Goal: Communication & Community: Answer question/provide support

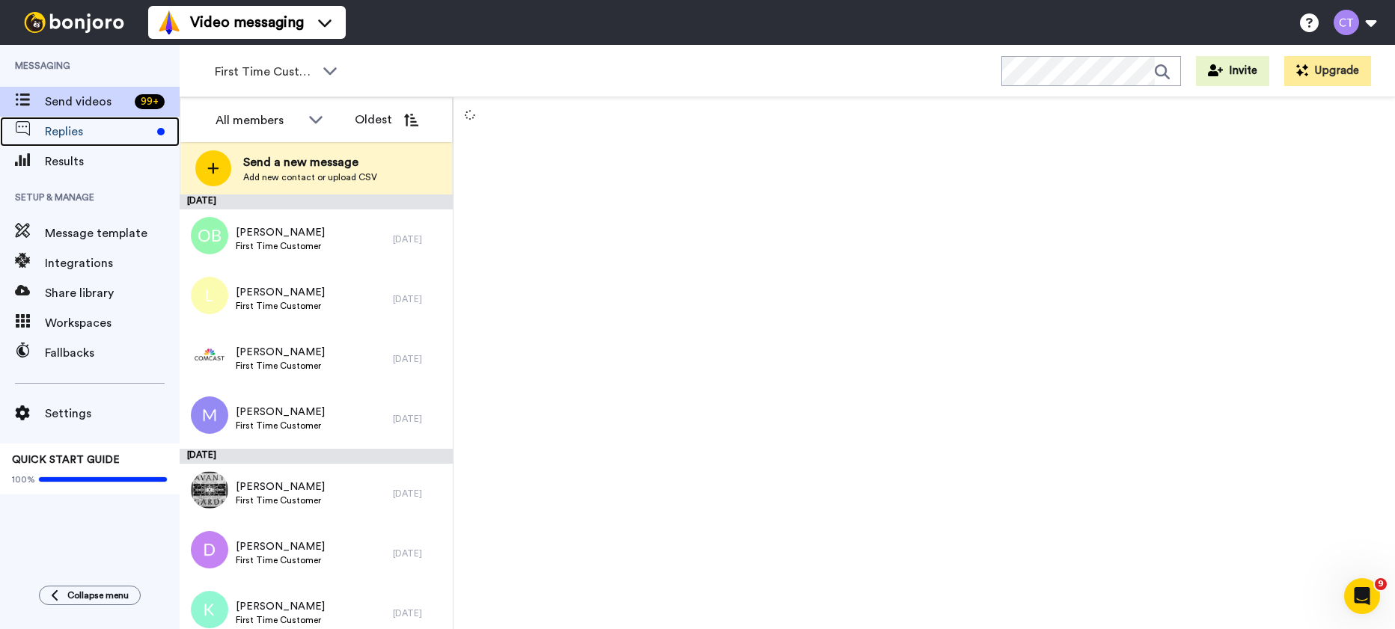
click at [83, 138] on span "Replies" at bounding box center [98, 132] width 106 height 18
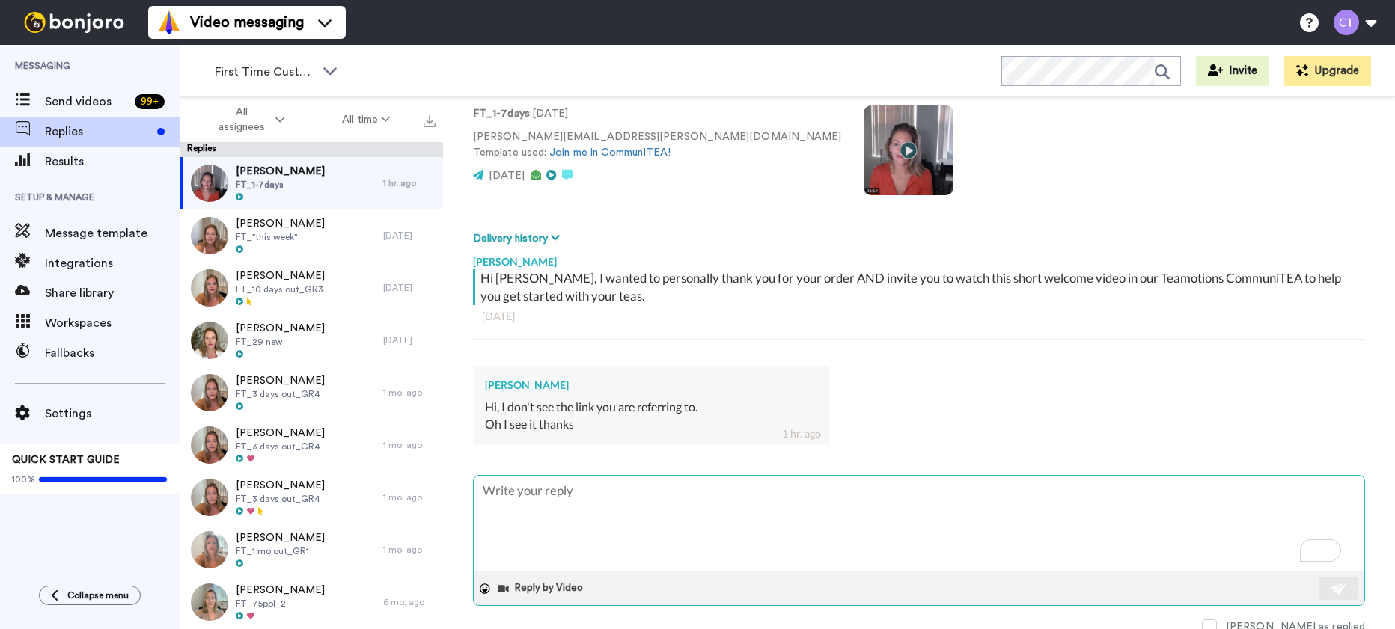
scroll to position [108, 0]
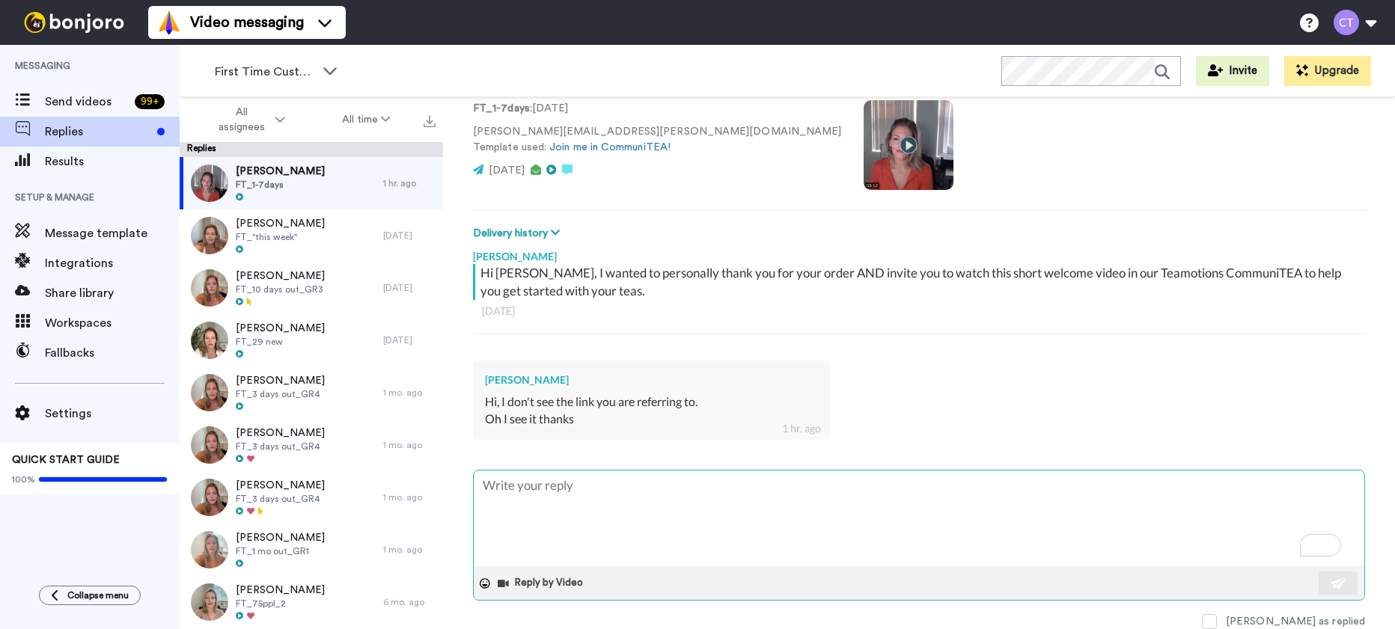
click at [537, 490] on textarea "To enrich screen reader interactions, please activate Accessibility in Grammarl…" at bounding box center [919, 519] width 890 height 96
type textarea "x"
type textarea "H"
type textarea "x"
type textarea "Hi"
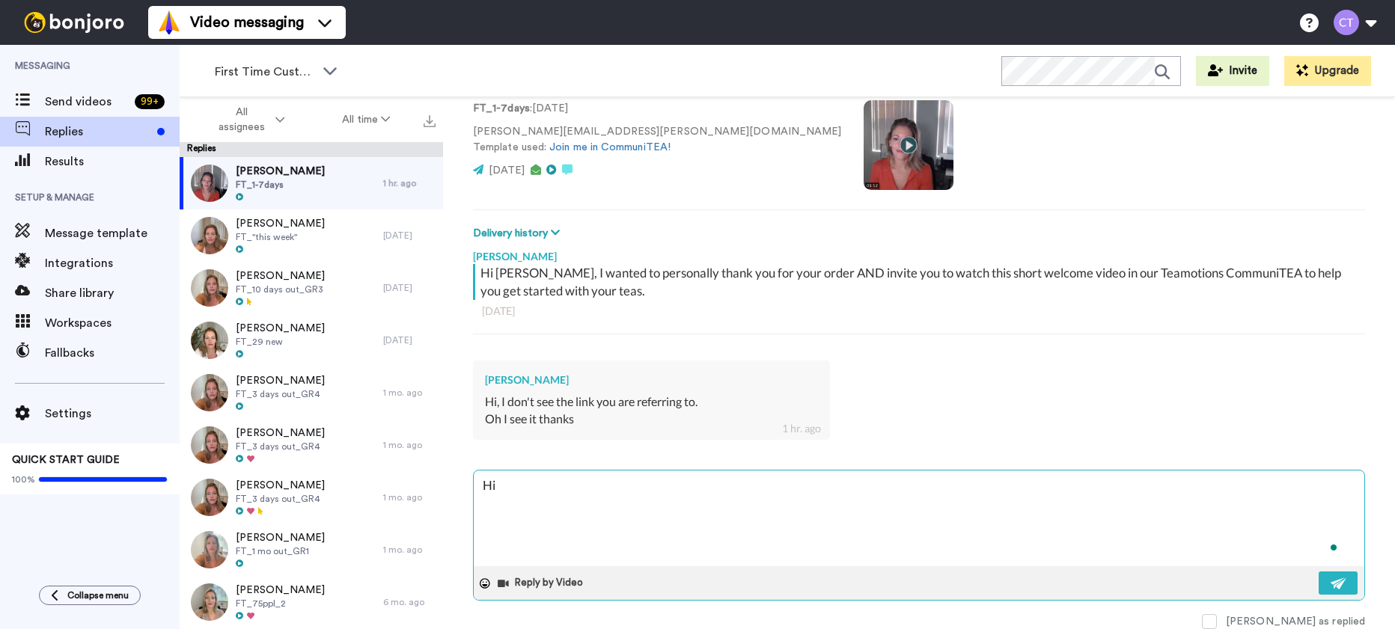
type textarea "x"
type textarea "Hi!"
type textarea "x"
type textarea "Hi!"
type textarea "x"
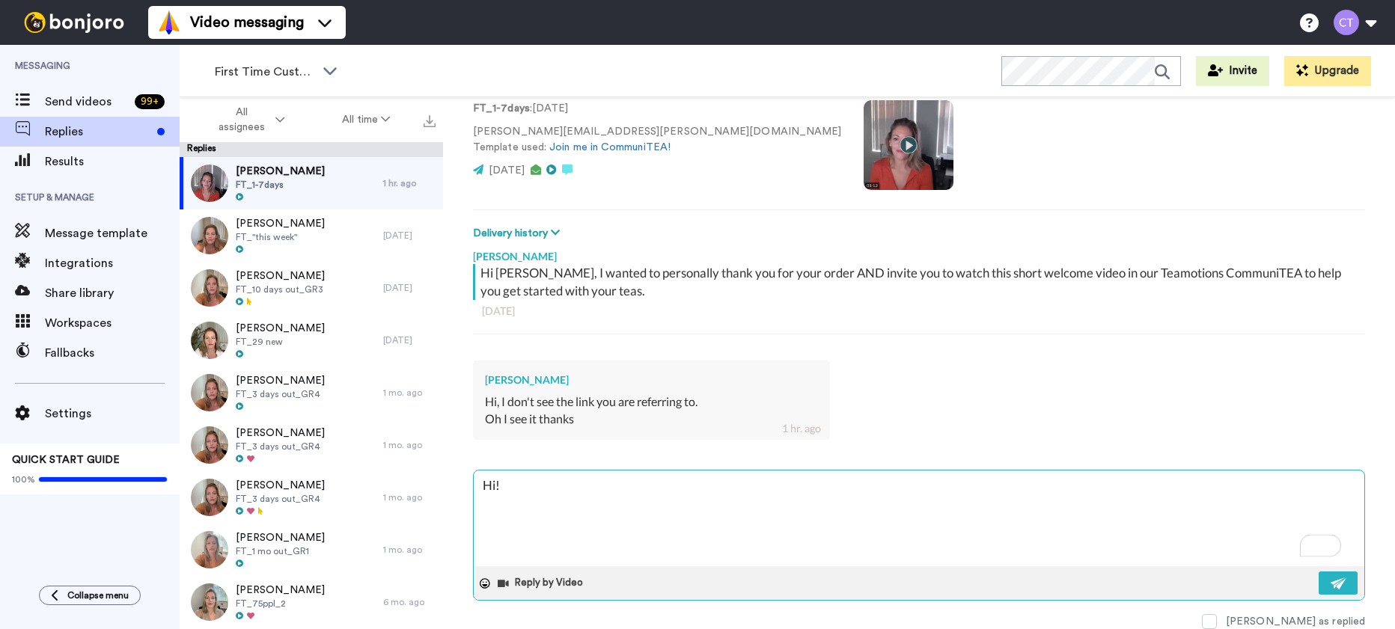
type textarea "Hi! H"
type textarea "x"
type textarea "Hi! Her"
type textarea "x"
type textarea "Hi! Here"
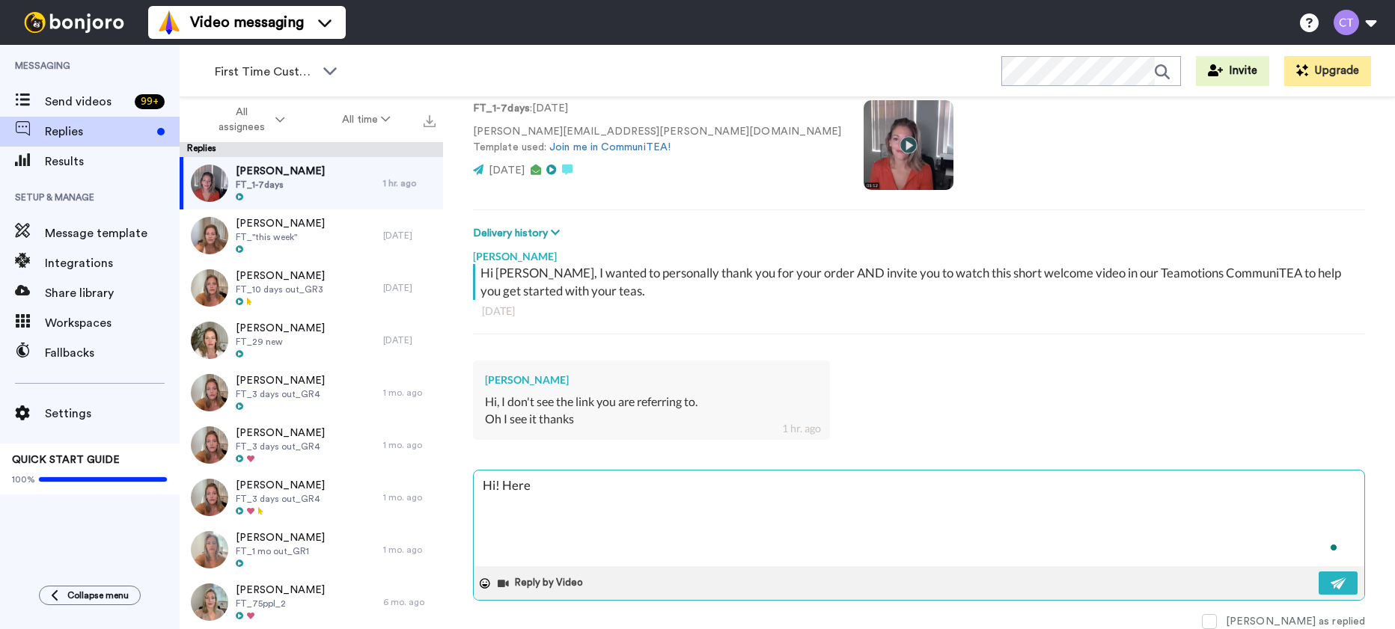
type textarea "x"
type textarea "Hi! Here"
type textarea "x"
type textarea "Hi! Here y"
type textarea "x"
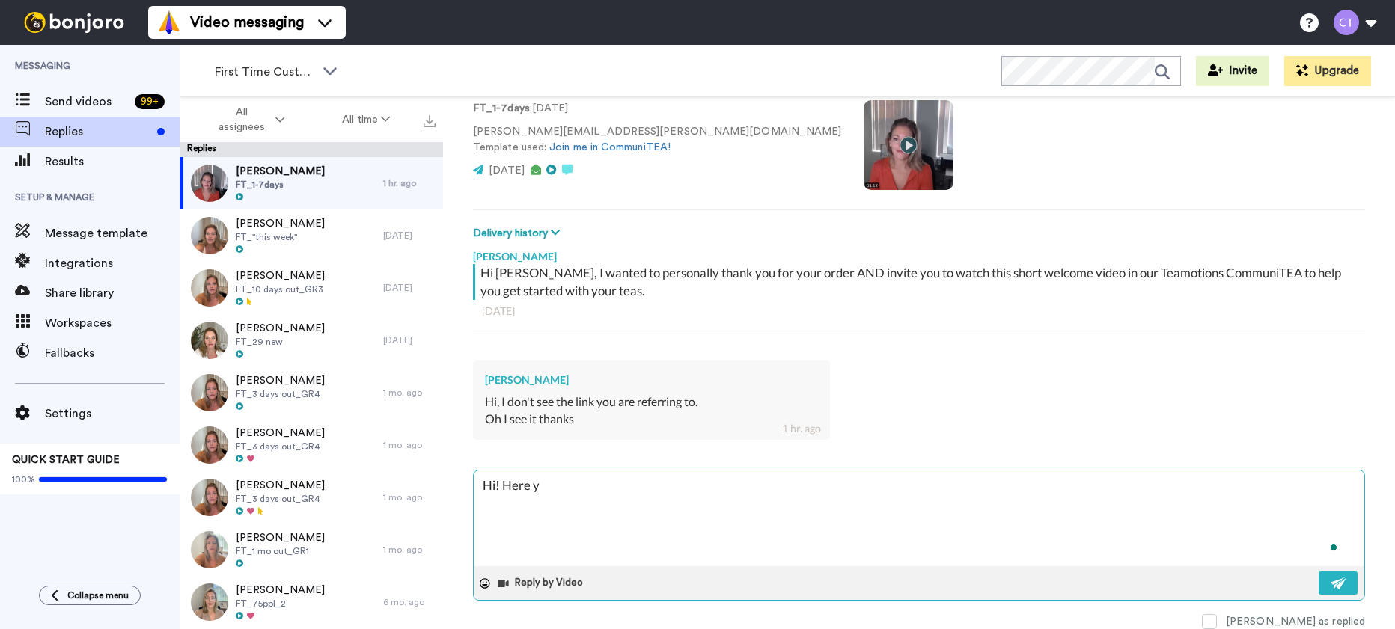
type textarea "Hi! Here yo"
type textarea "x"
type textarea "Hi! Here you"
type textarea "x"
type textarea "Hi! Here you"
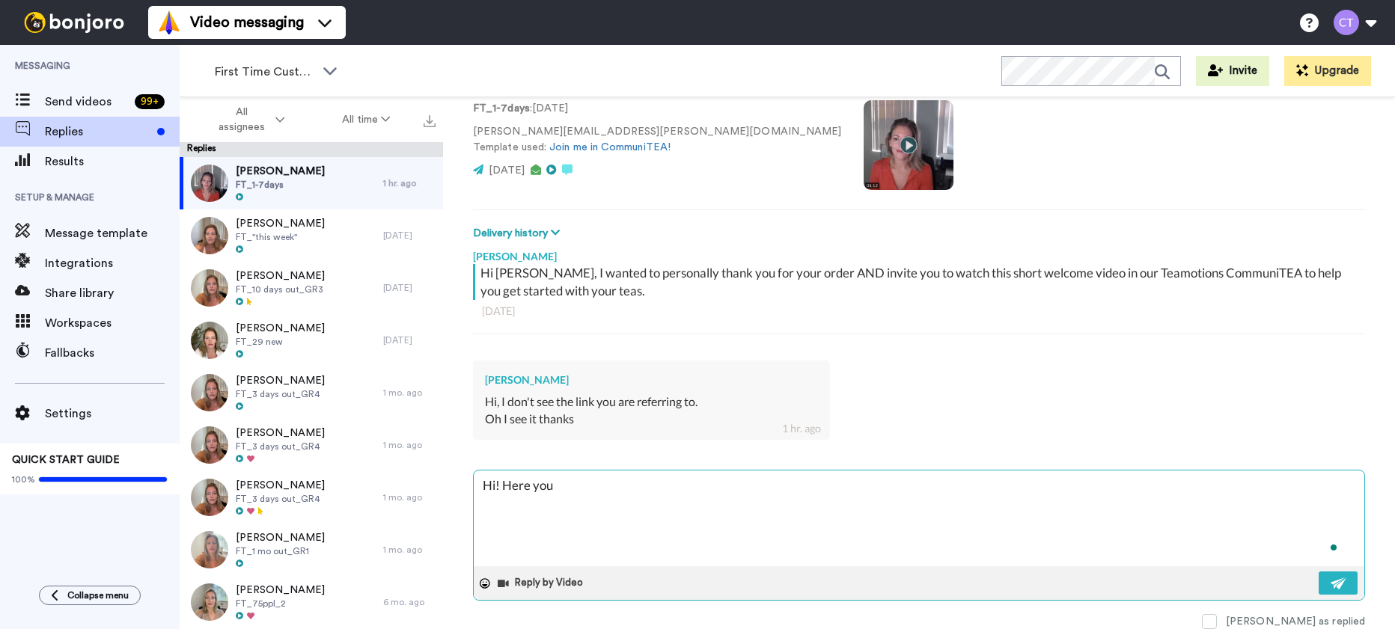
type textarea "x"
type textarea "Hi! Here you g"
type textarea "x"
type textarea "Hi! Here you go"
type textarea "x"
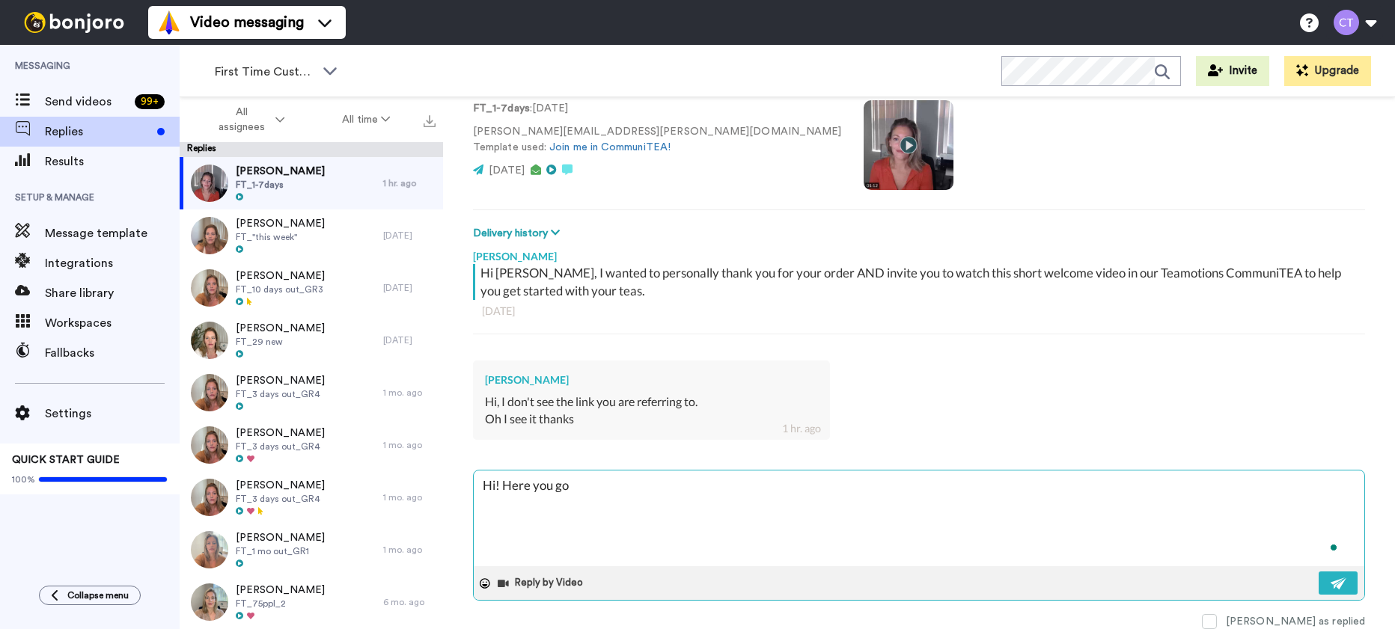
type textarea "Hi! Here you go:"
type textarea "x"
type textarea "Hi! Here you go:"
type textarea "x"
type textarea "Hi! Here you go: [URL][DOMAIN_NAME]"
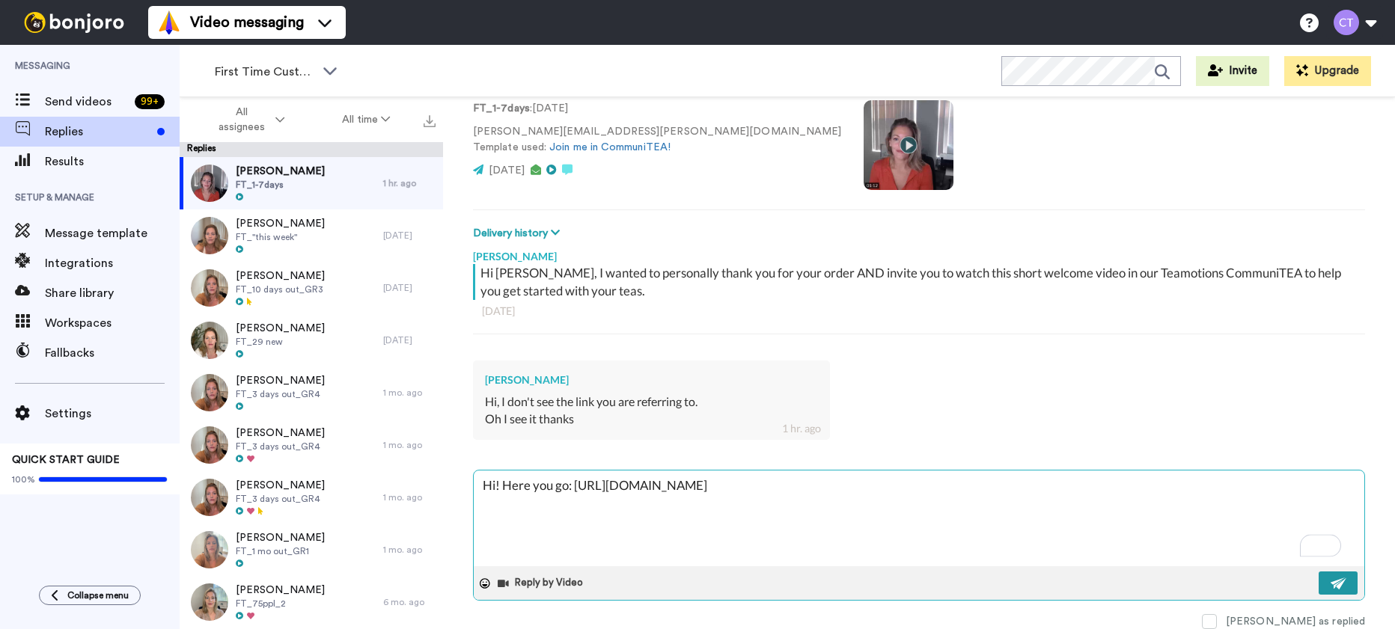
click at [1318, 583] on button at bounding box center [1337, 583] width 39 height 23
type textarea "x"
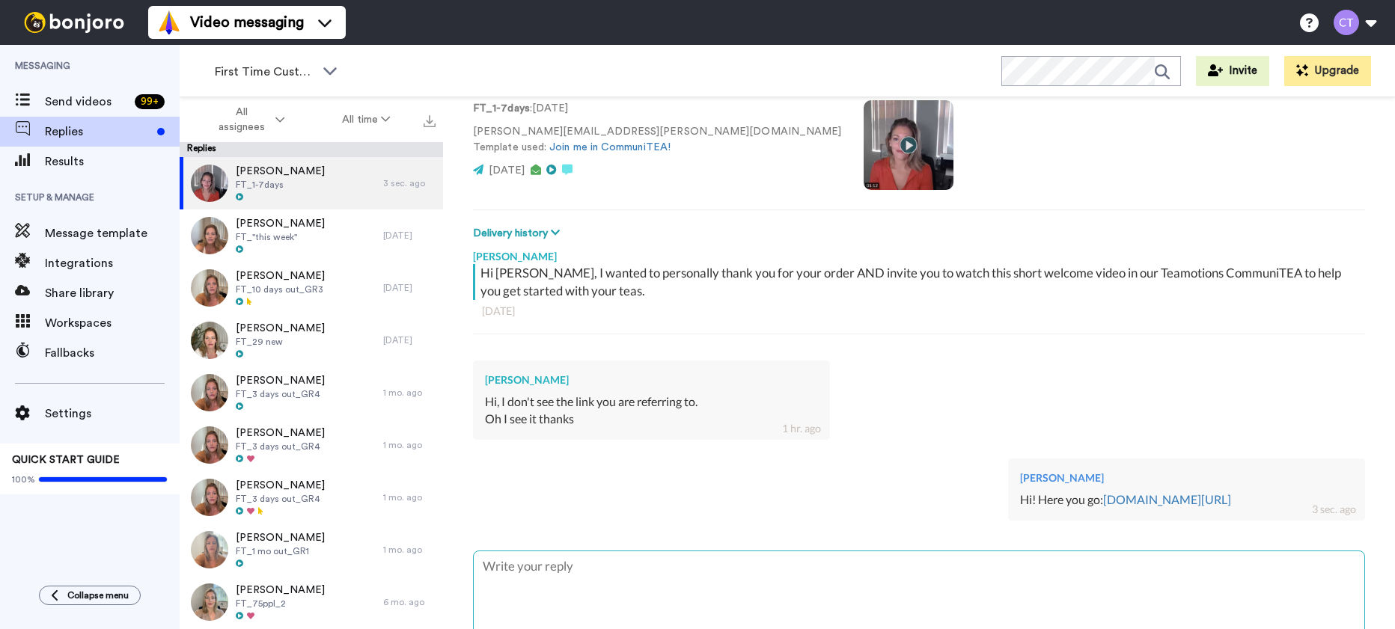
click at [582, 585] on textarea "To enrich screen reader interactions, please activate Accessibility in Grammarl…" at bounding box center [919, 599] width 890 height 96
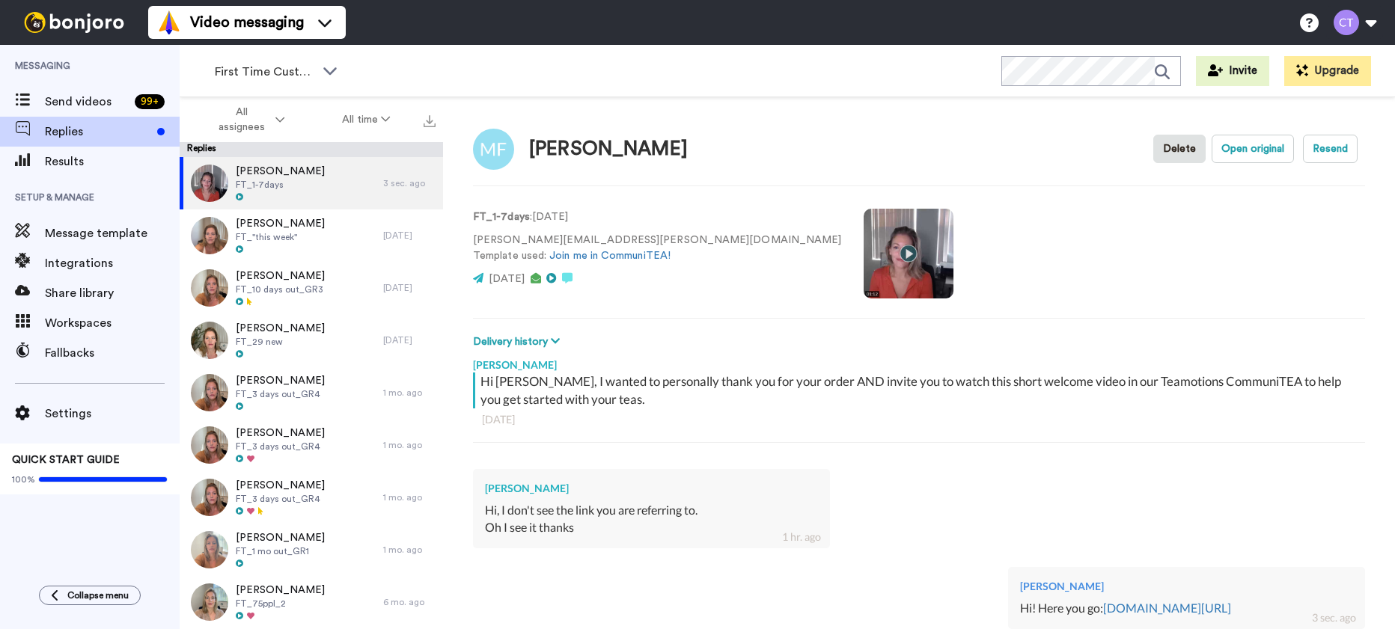
scroll to position [0, 0]
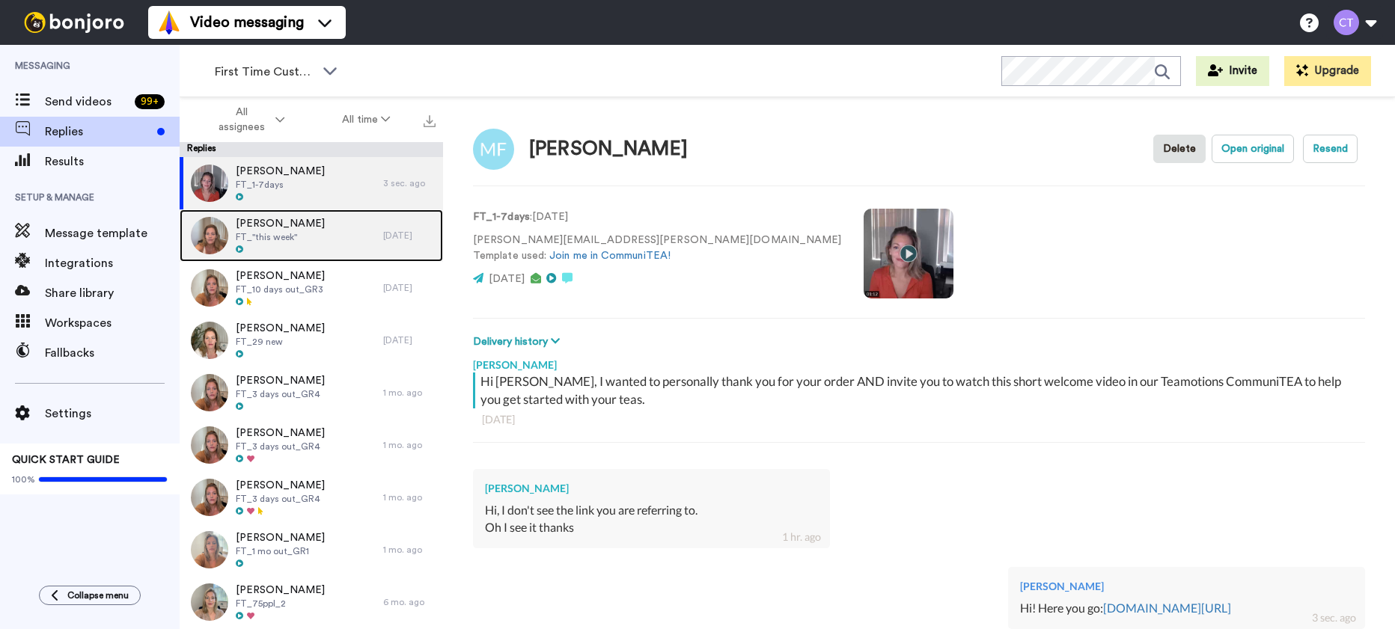
click at [298, 247] on div "[PERSON_NAME] FT_"this week"" at bounding box center [282, 236] width 204 height 52
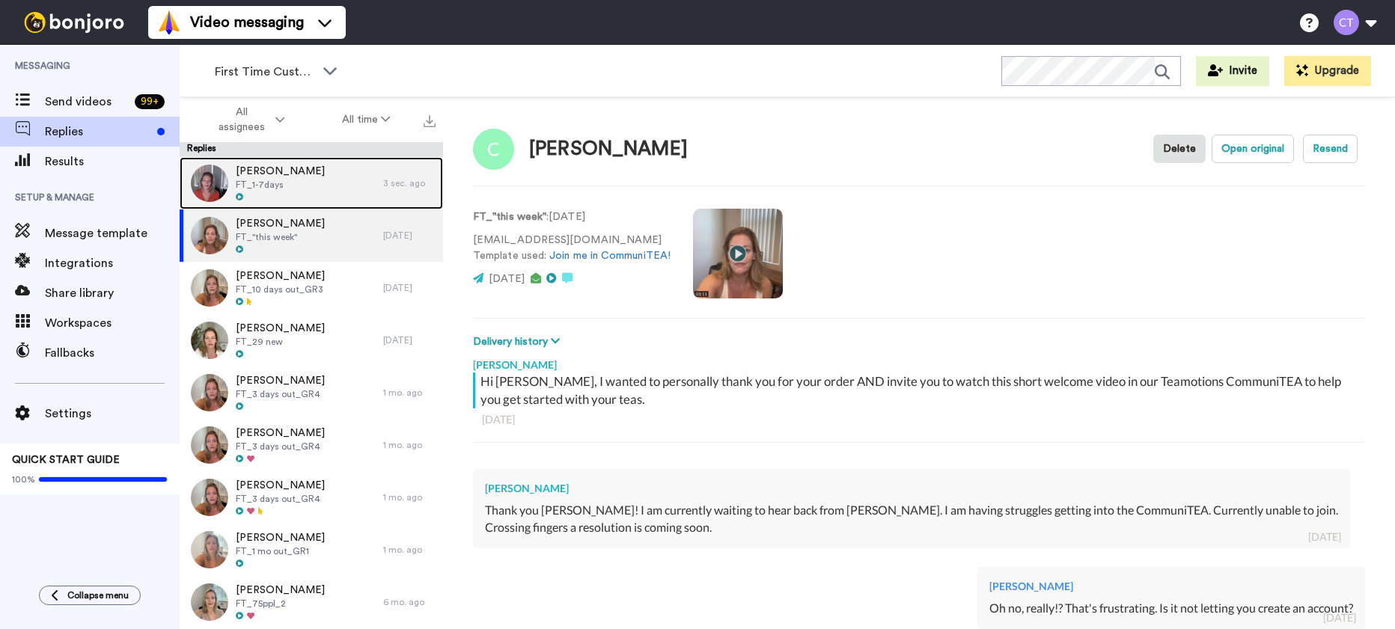
click at [331, 179] on div "[PERSON_NAME] FT_1-7days" at bounding box center [282, 183] width 204 height 52
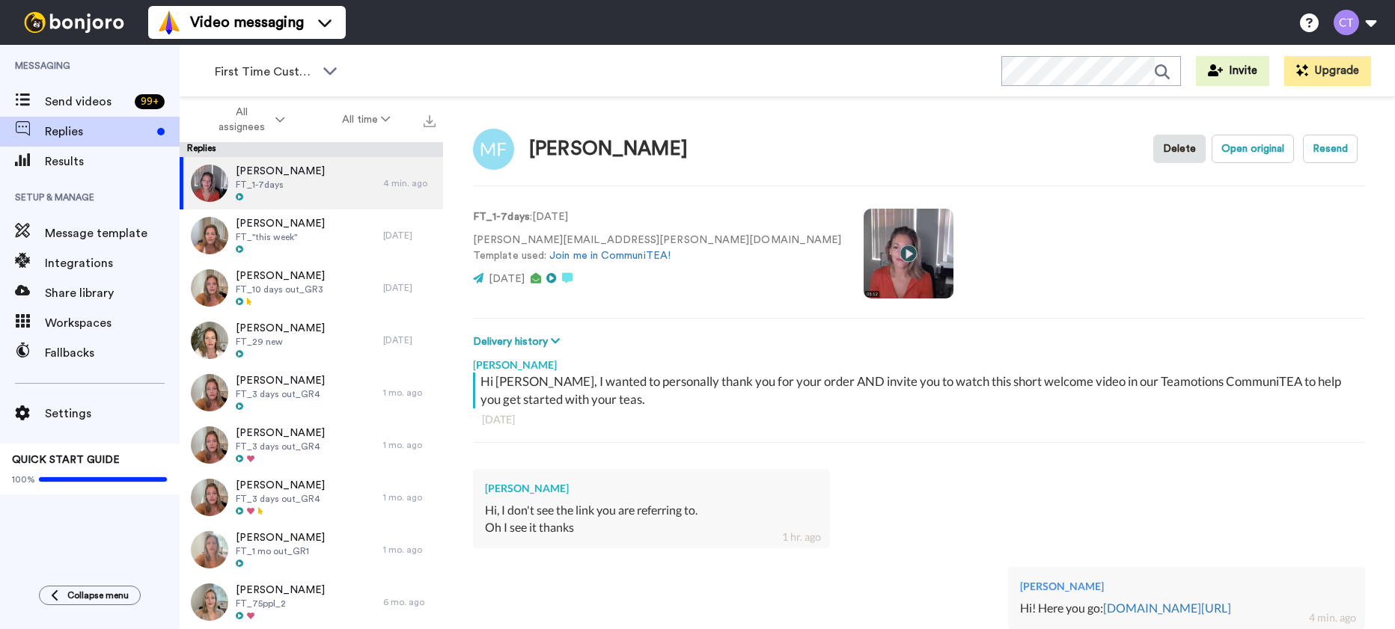
type textarea "x"
